Goal: Entertainment & Leisure: Consume media (video, audio)

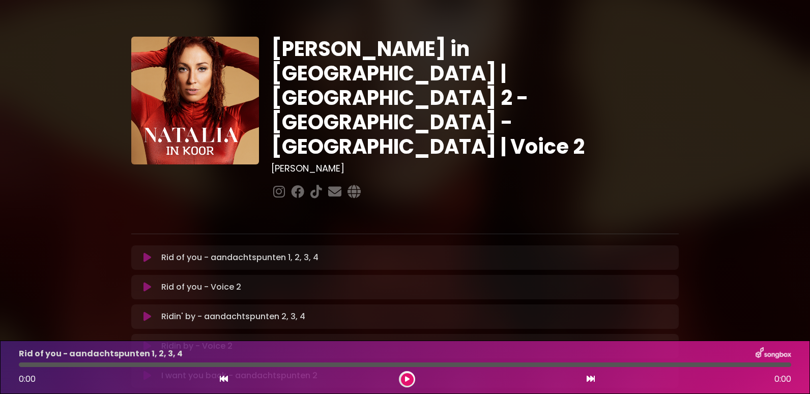
click at [147, 252] on icon at bounding box center [148, 257] width 8 height 10
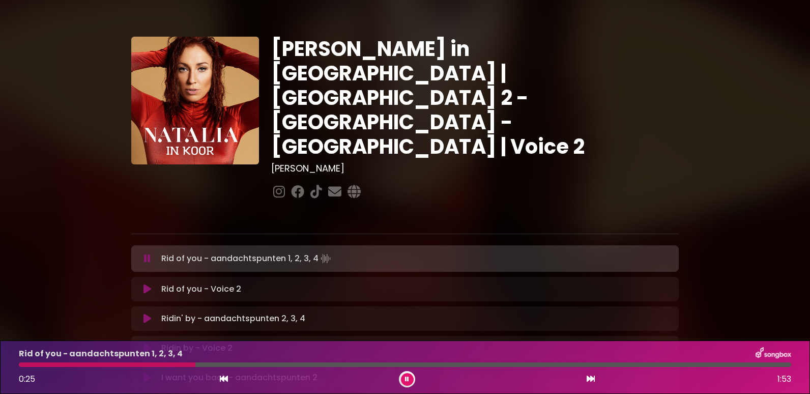
click at [590, 377] on icon at bounding box center [591, 379] width 8 height 8
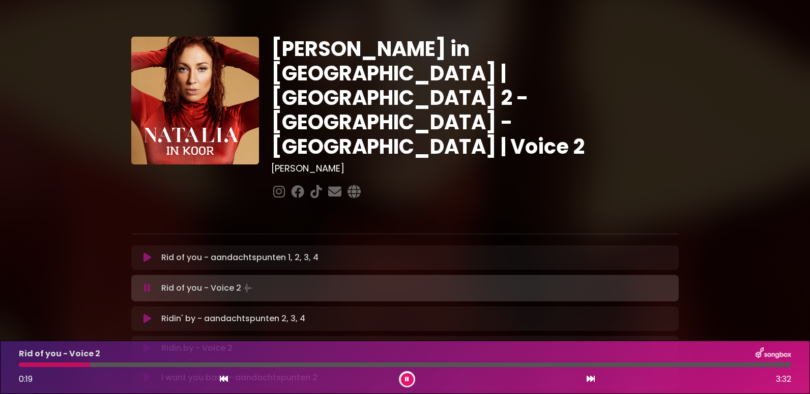
click at [129, 364] on div at bounding box center [405, 364] width 773 height 5
click at [242, 362] on div at bounding box center [405, 364] width 773 height 5
click at [502, 364] on div at bounding box center [405, 364] width 773 height 5
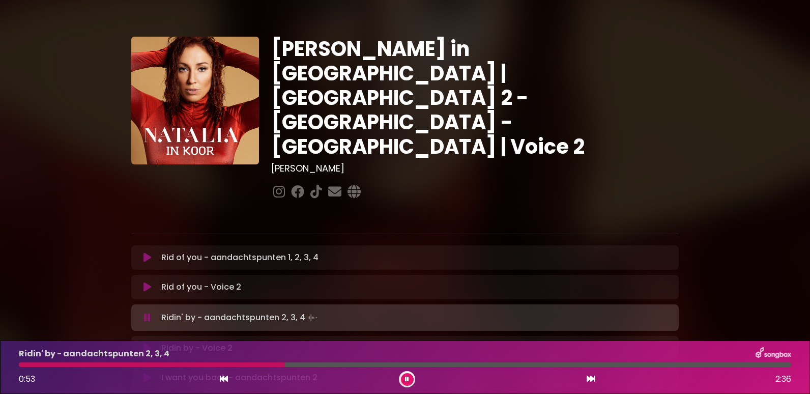
click at [249, 342] on div "Ridin by - Voice 2 Loading Track..." at bounding box center [415, 348] width 516 height 12
click at [189, 342] on p "Ridin by - Voice 2 Loading Track..." at bounding box center [196, 348] width 71 height 12
click at [144, 343] on icon at bounding box center [148, 348] width 8 height 10
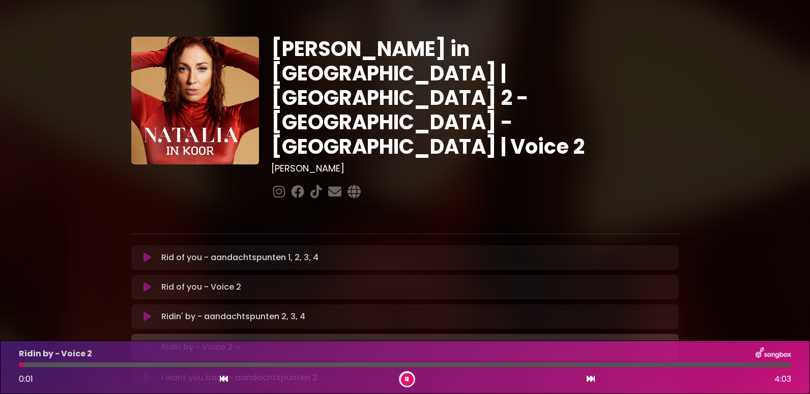
click at [85, 366] on div at bounding box center [405, 364] width 773 height 5
click at [127, 363] on div at bounding box center [405, 364] width 773 height 5
click at [444, 367] on div "Ridin by - Voice 2 2:06 4:03" at bounding box center [405, 367] width 785 height 40
click at [446, 366] on div at bounding box center [405, 364] width 773 height 5
click at [520, 365] on div at bounding box center [405, 364] width 773 height 5
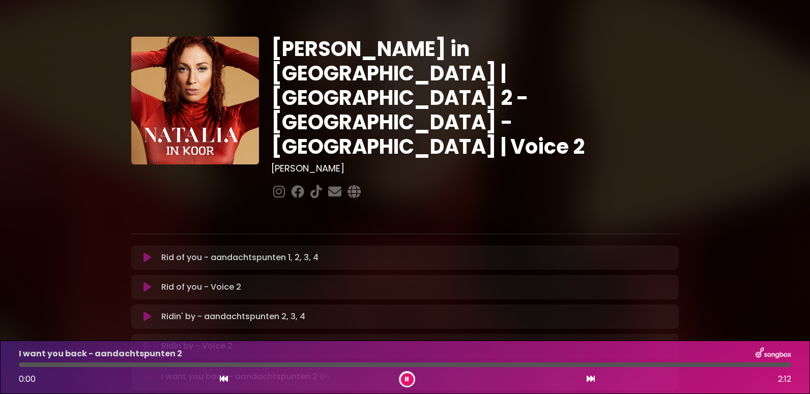
scroll to position [51, 0]
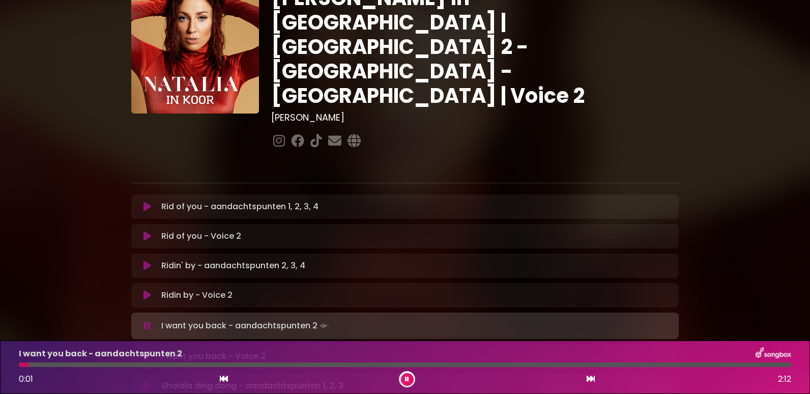
click at [147, 351] on icon at bounding box center [148, 356] width 8 height 10
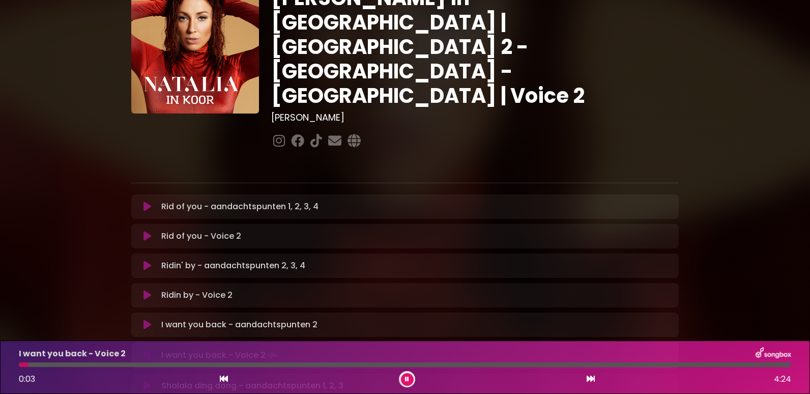
click at [190, 365] on div at bounding box center [405, 364] width 773 height 5
click at [178, 364] on div at bounding box center [107, 364] width 176 height 5
click at [316, 365] on div at bounding box center [405, 364] width 773 height 5
click at [304, 365] on div at bounding box center [170, 364] width 302 height 5
click at [293, 367] on div "I want you back - Voice 2 1:38 4:24" at bounding box center [405, 367] width 785 height 40
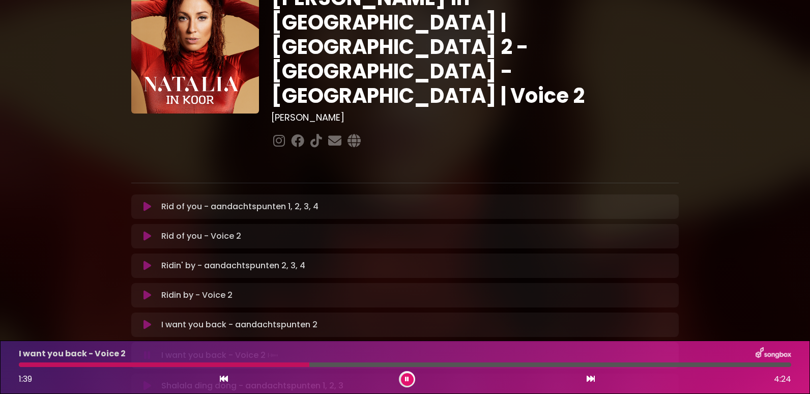
click at [292, 364] on div at bounding box center [164, 364] width 291 height 5
click at [285, 364] on div at bounding box center [158, 364] width 279 height 5
click at [285, 364] on div at bounding box center [158, 364] width 278 height 5
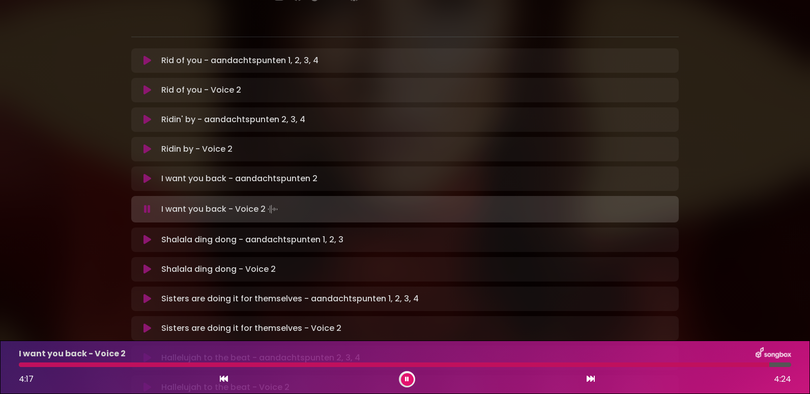
scroll to position [204, 0]
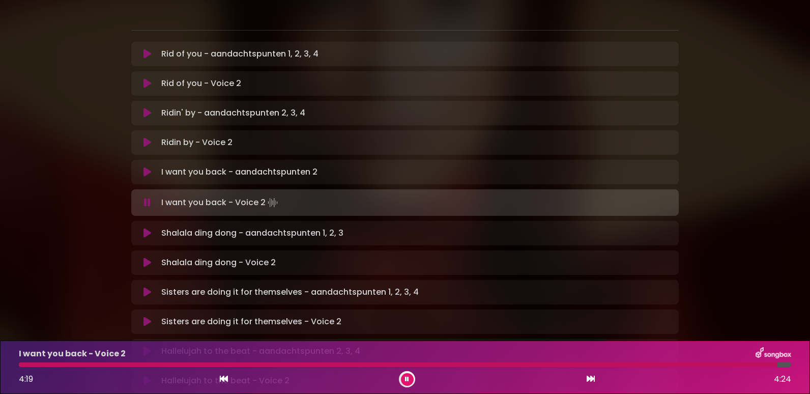
click at [145, 258] on icon at bounding box center [148, 263] width 8 height 10
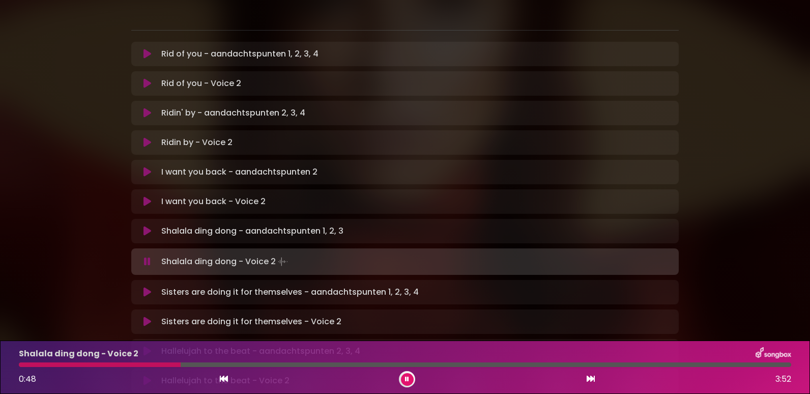
click at [211, 364] on div at bounding box center [405, 364] width 773 height 5
click at [436, 365] on div at bounding box center [405, 364] width 773 height 5
click at [594, 365] on div at bounding box center [405, 364] width 773 height 5
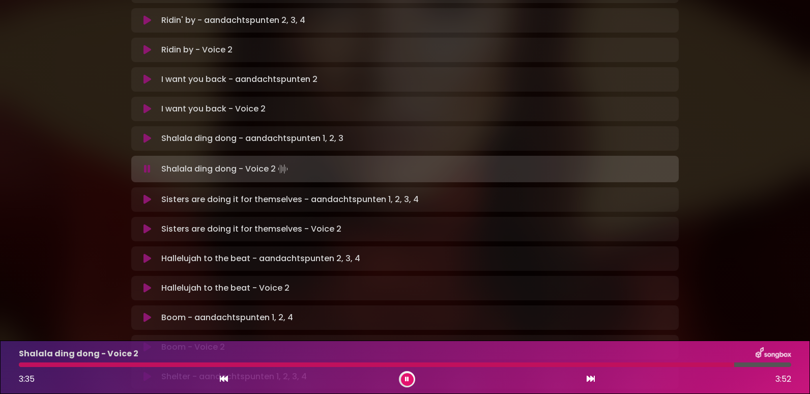
scroll to position [305, 0]
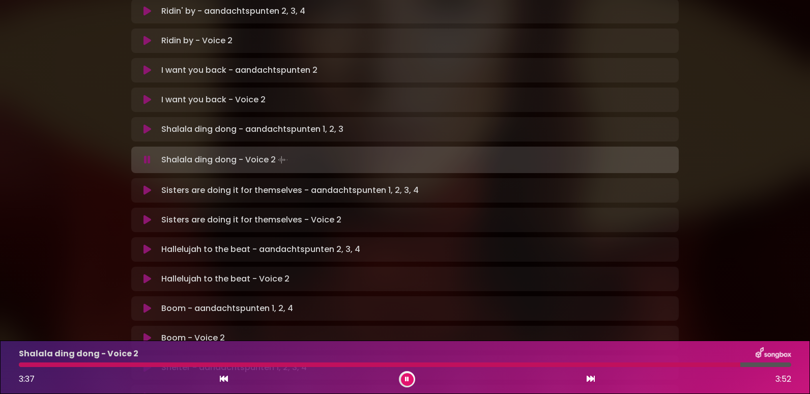
click at [150, 215] on icon at bounding box center [148, 220] width 8 height 10
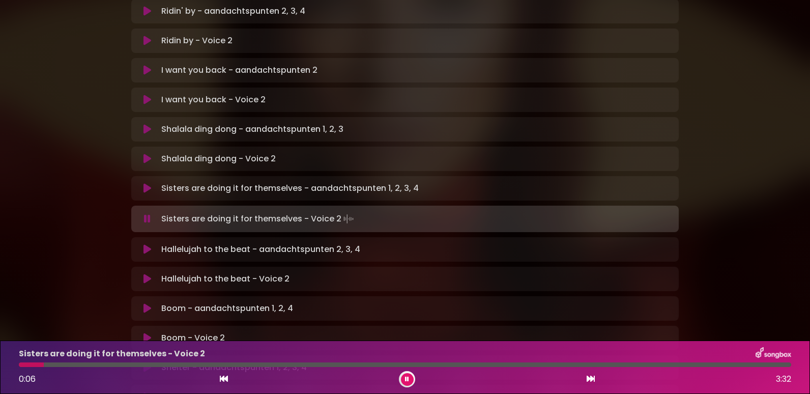
click at [70, 364] on div at bounding box center [405, 364] width 773 height 5
click at [157, 363] on div at bounding box center [405, 364] width 773 height 5
click at [137, 363] on div at bounding box center [93, 364] width 149 height 5
click at [192, 362] on div at bounding box center [405, 364] width 773 height 5
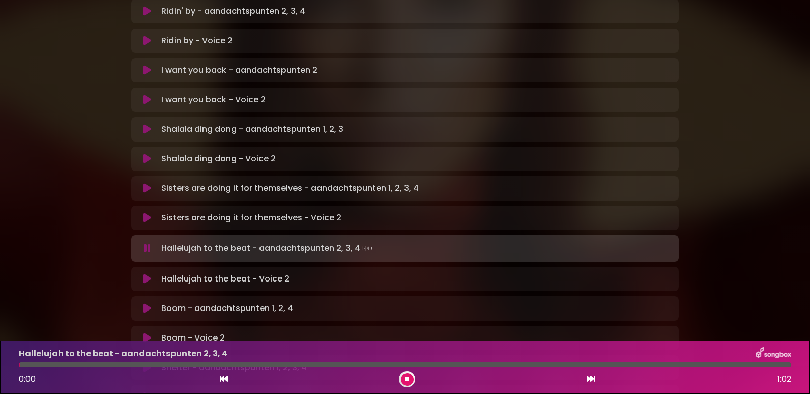
click at [213, 273] on p "Hallelujah to the beat - Voice 2 Loading Track..." at bounding box center [225, 279] width 128 height 12
click at [148, 274] on icon at bounding box center [148, 279] width 8 height 10
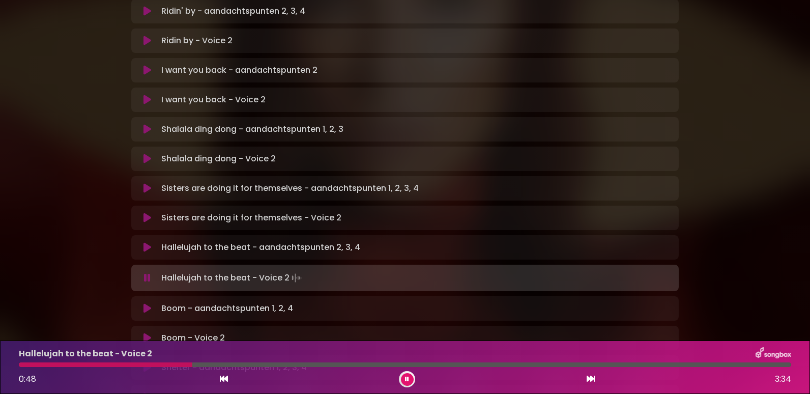
click at [275, 363] on div at bounding box center [405, 364] width 773 height 5
click at [493, 364] on div at bounding box center [405, 364] width 773 height 5
click at [762, 364] on div at bounding box center [405, 364] width 773 height 5
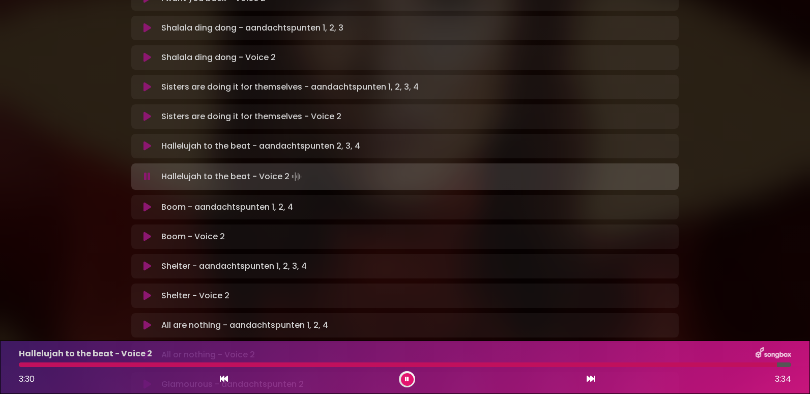
scroll to position [407, 0]
click at [171, 230] on p "Boom - Voice 2 Loading Track..." at bounding box center [193, 236] width 64 height 12
click at [149, 231] on icon at bounding box center [148, 236] width 8 height 10
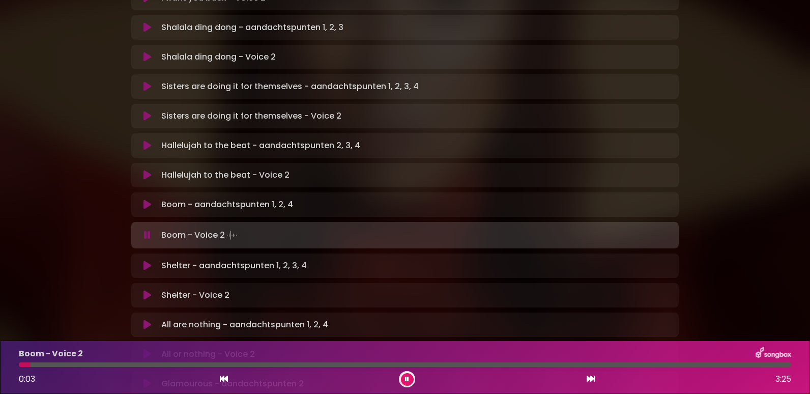
click at [406, 377] on icon at bounding box center [407, 379] width 4 height 6
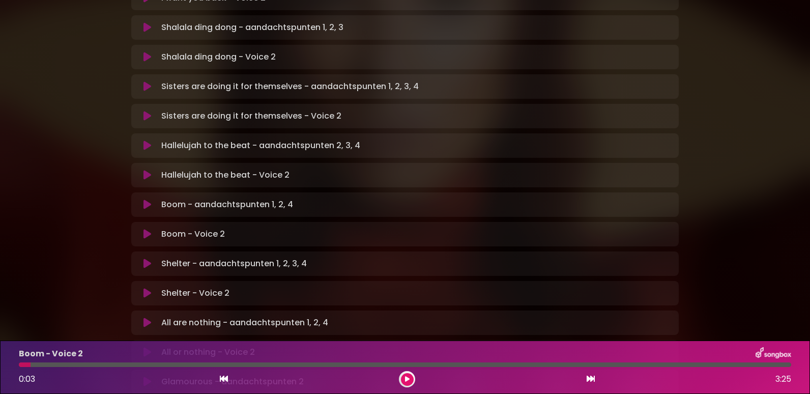
click at [406, 377] on icon at bounding box center [407, 379] width 5 height 6
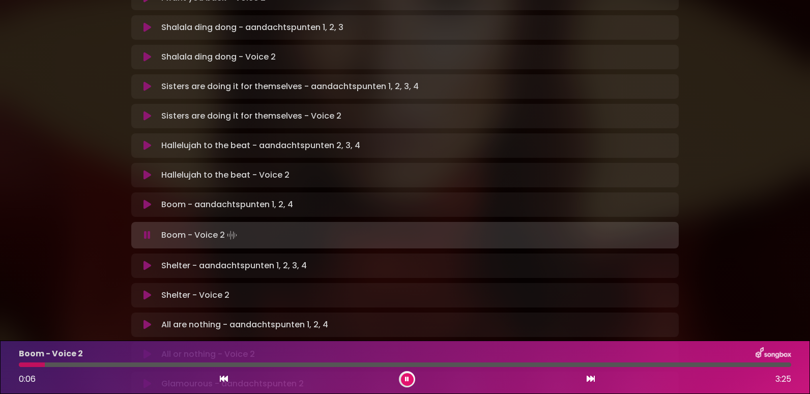
click at [97, 366] on div at bounding box center [405, 364] width 773 height 5
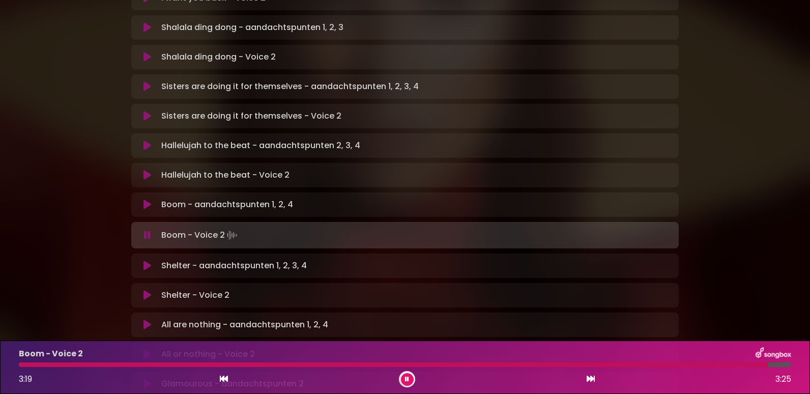
click at [145, 290] on icon at bounding box center [148, 295] width 8 height 10
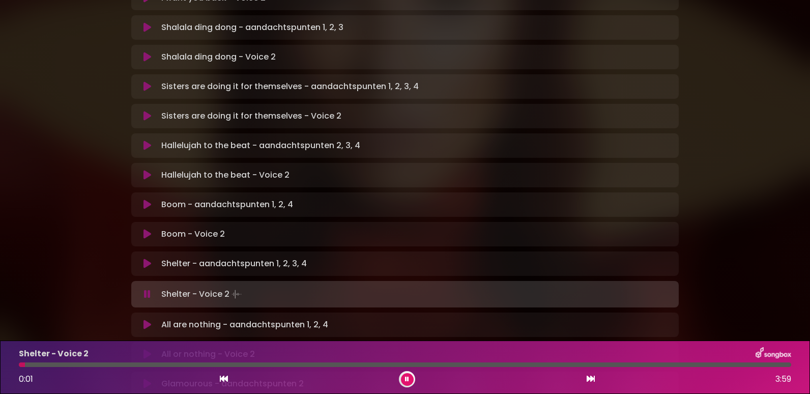
click at [103, 363] on div at bounding box center [405, 364] width 773 height 5
click at [231, 364] on div at bounding box center [405, 364] width 773 height 5
click at [563, 364] on div at bounding box center [405, 364] width 773 height 5
click at [577, 365] on div at bounding box center [405, 364] width 773 height 5
click at [591, 365] on div at bounding box center [405, 364] width 773 height 5
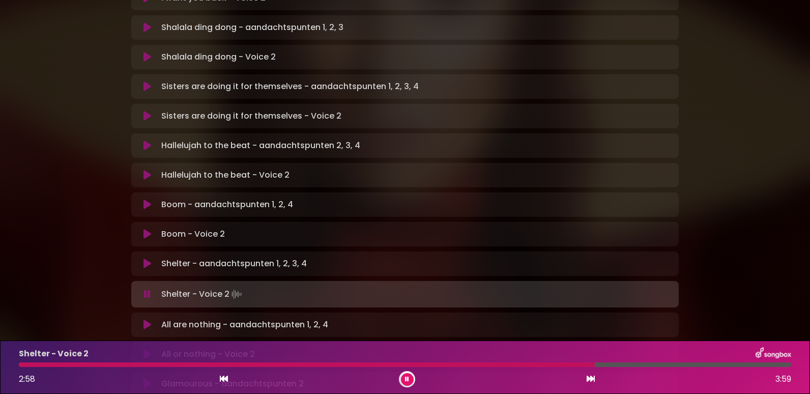
click at [603, 363] on div at bounding box center [405, 364] width 773 height 5
click at [612, 363] on div at bounding box center [405, 364] width 773 height 5
click at [146, 320] on icon at bounding box center [148, 325] width 8 height 10
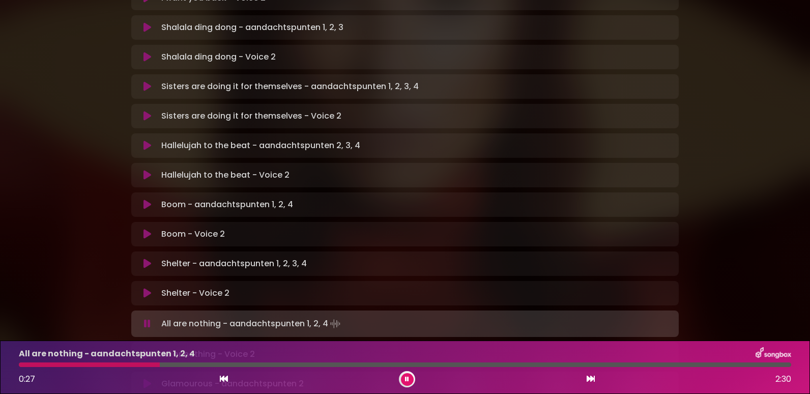
click at [216, 365] on div at bounding box center [405, 364] width 773 height 5
click at [146, 349] on icon at bounding box center [148, 354] width 8 height 10
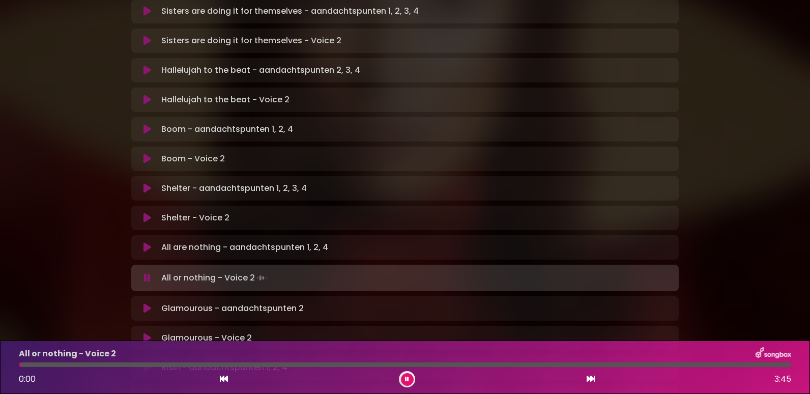
scroll to position [509, 0]
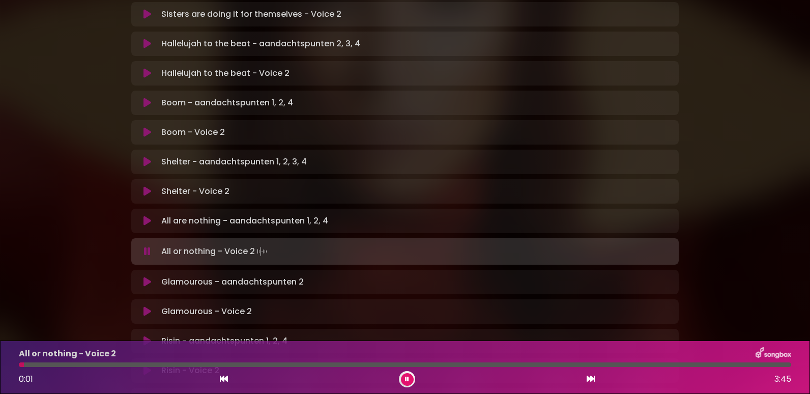
click at [71, 365] on div at bounding box center [405, 364] width 773 height 5
click at [83, 365] on div at bounding box center [405, 364] width 773 height 5
click at [92, 365] on div at bounding box center [405, 364] width 773 height 5
click at [313, 366] on div at bounding box center [405, 364] width 773 height 5
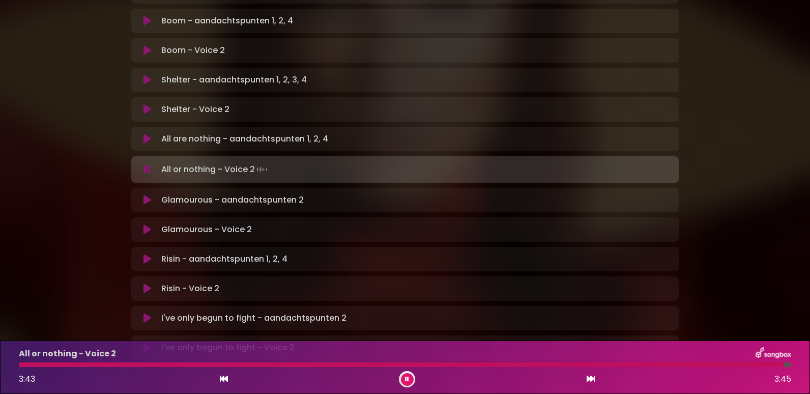
scroll to position [611, 0]
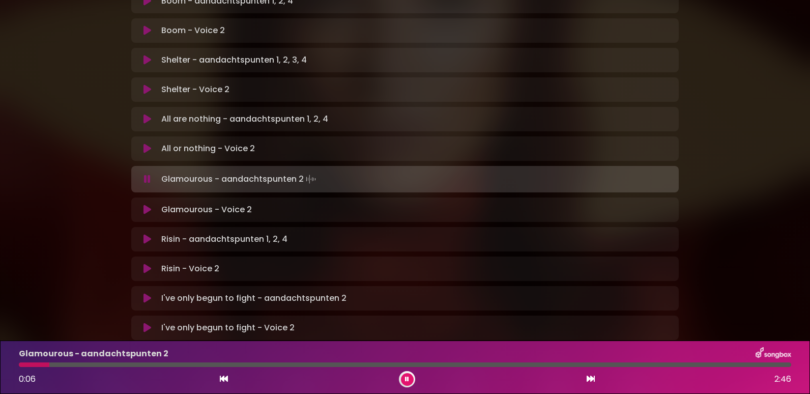
click at [96, 363] on div at bounding box center [405, 364] width 773 height 5
click at [430, 365] on div at bounding box center [405, 364] width 773 height 5
click at [536, 363] on div at bounding box center [405, 364] width 773 height 5
click at [694, 364] on div at bounding box center [405, 364] width 773 height 5
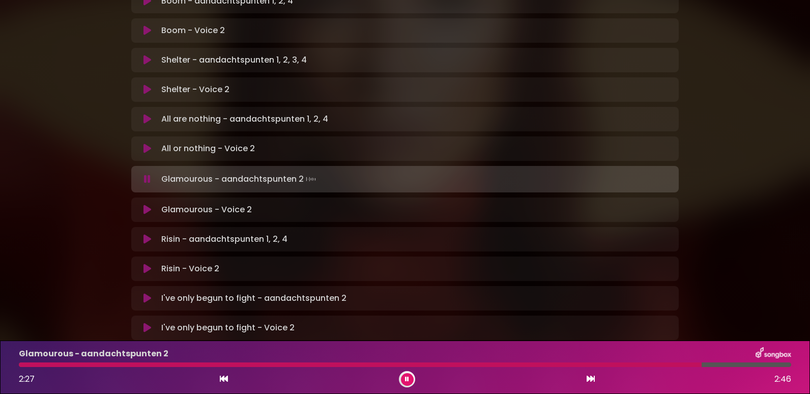
click at [21, 365] on div at bounding box center [360, 364] width 683 height 5
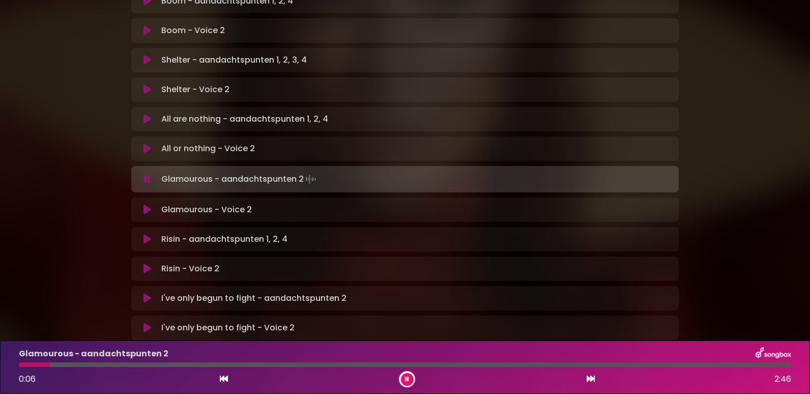
click at [148, 205] on icon at bounding box center [148, 210] width 8 height 10
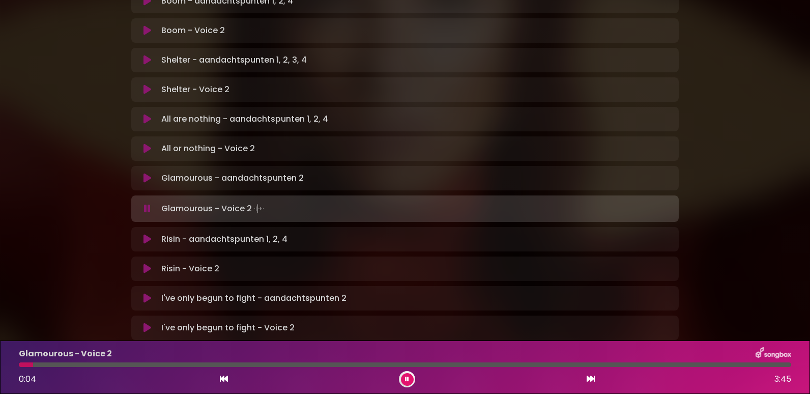
click at [137, 365] on div at bounding box center [405, 364] width 773 height 5
click at [404, 376] on button at bounding box center [407, 379] width 13 height 13
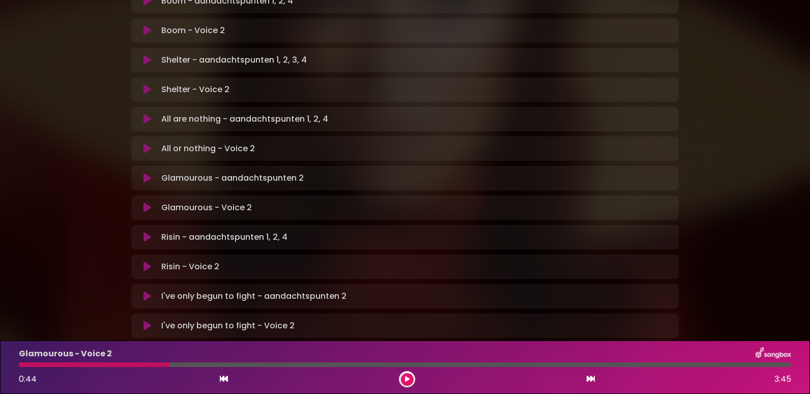
click at [145, 203] on icon at bounding box center [148, 208] width 8 height 10
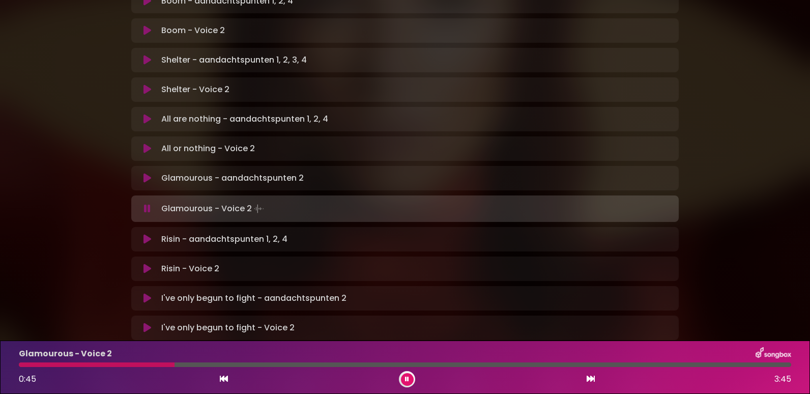
click at [68, 363] on div at bounding box center [97, 364] width 156 height 5
click at [73, 363] on div at bounding box center [405, 364] width 773 height 5
click at [82, 363] on div at bounding box center [405, 364] width 773 height 5
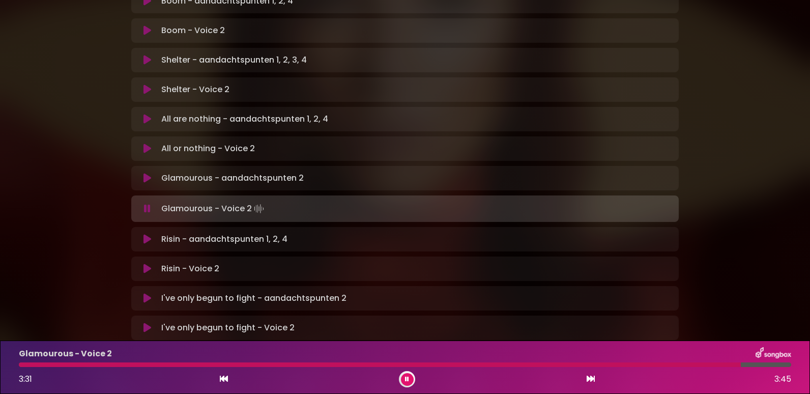
click at [173, 263] on p "Risin - Voice 2 Loading Track..." at bounding box center [190, 269] width 58 height 12
click at [146, 264] on icon at bounding box center [148, 269] width 8 height 10
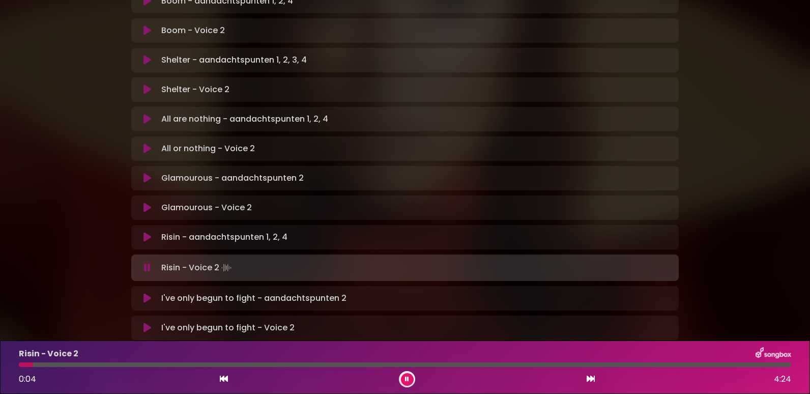
click at [119, 364] on div at bounding box center [405, 364] width 773 height 5
click at [167, 365] on div at bounding box center [405, 364] width 773 height 5
click at [182, 364] on div at bounding box center [405, 364] width 773 height 5
click at [520, 364] on div at bounding box center [405, 364] width 773 height 5
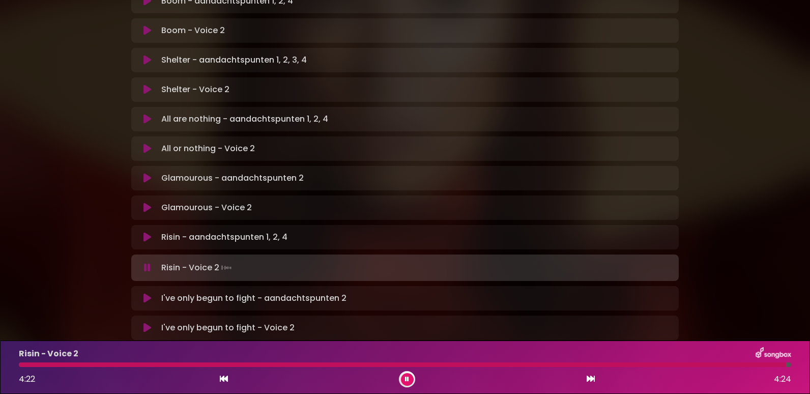
click at [147, 323] on icon at bounding box center [148, 328] width 8 height 10
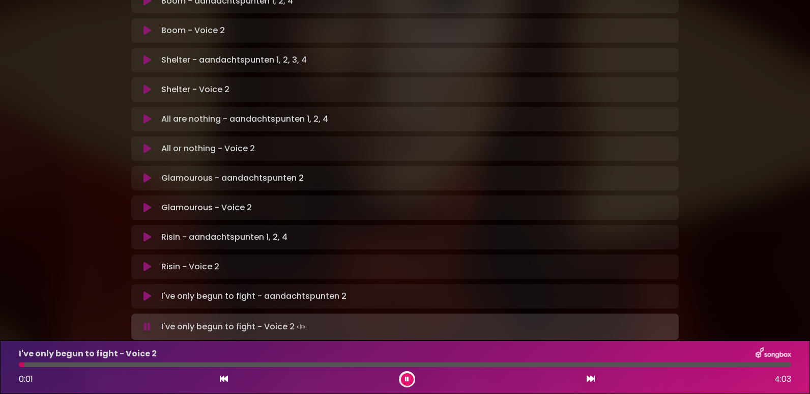
click at [68, 364] on div at bounding box center [405, 364] width 773 height 5
click at [91, 364] on div at bounding box center [405, 364] width 773 height 5
click at [167, 364] on div at bounding box center [405, 364] width 773 height 5
click at [156, 364] on div at bounding box center [95, 364] width 153 height 5
click at [320, 367] on div "I've only begun to fight - Voice 2 1:25 4:03" at bounding box center [405, 367] width 785 height 40
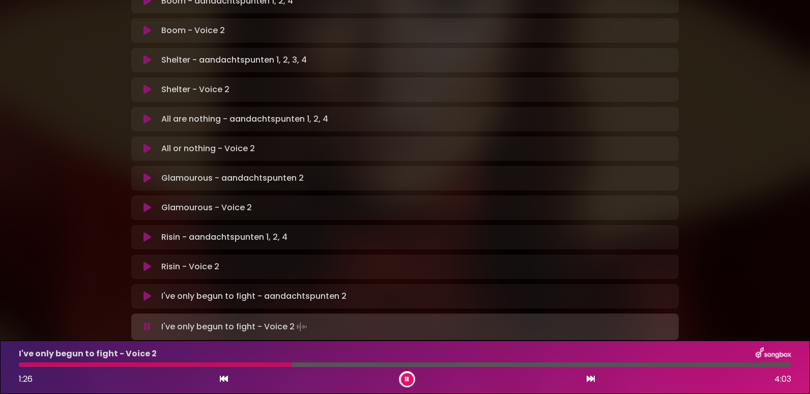
click at [321, 366] on div at bounding box center [405, 364] width 773 height 5
click at [313, 364] on div at bounding box center [172, 364] width 306 height 5
click at [536, 365] on div at bounding box center [405, 364] width 773 height 5
click at [629, 365] on div at bounding box center [405, 364] width 773 height 5
click at [621, 365] on div at bounding box center [328, 364] width 618 height 5
